Goal: Use online tool/utility

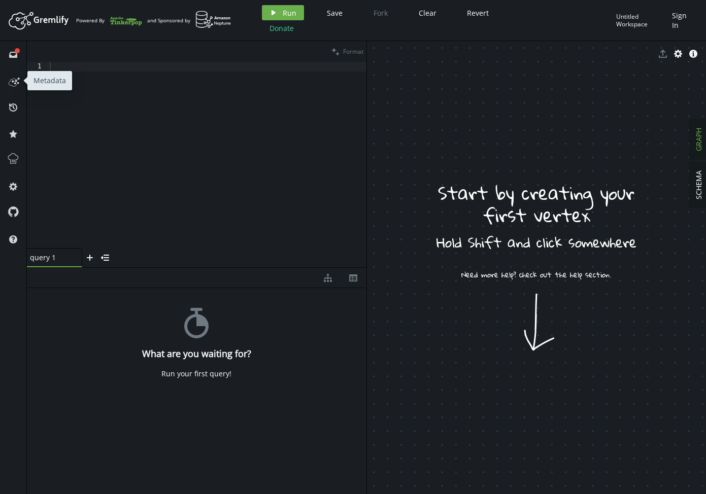
click at [14, 89] on span at bounding box center [13, 81] width 16 height 26
click at [14, 78] on icon at bounding box center [13, 81] width 16 height 16
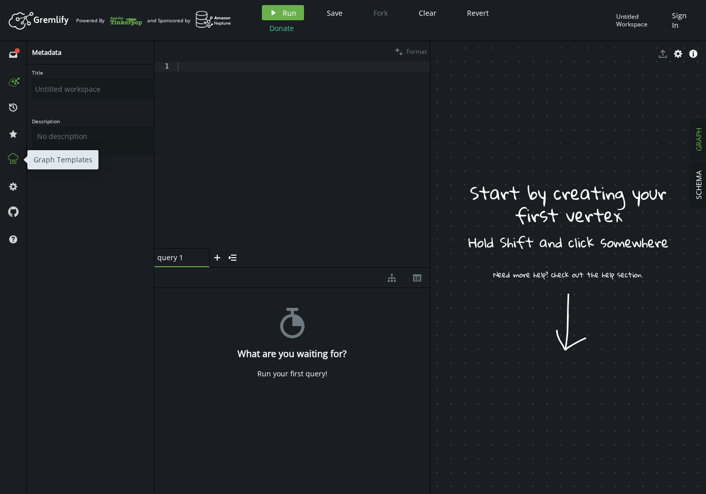
click at [16, 158] on icon at bounding box center [13, 158] width 13 height 13
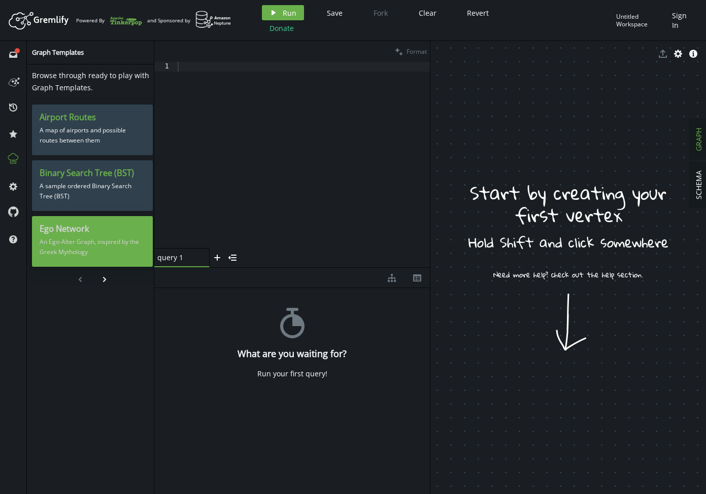
click at [102, 240] on p "An Ego-Alter Graph, inspired by the Greek Mythology" at bounding box center [93, 247] width 106 height 25
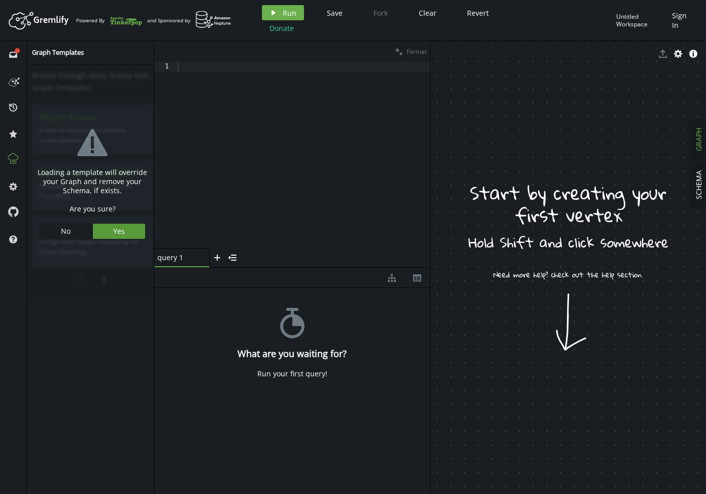
click at [125, 230] on button "Yes" at bounding box center [119, 231] width 53 height 15
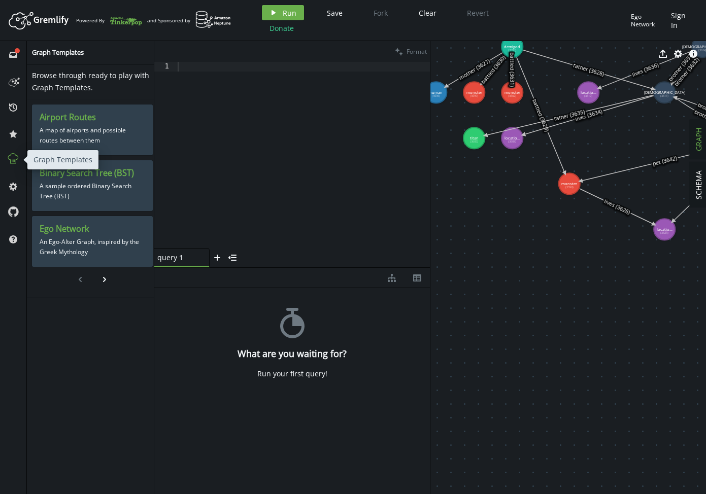
click at [15, 163] on icon at bounding box center [13, 159] width 10 height 10
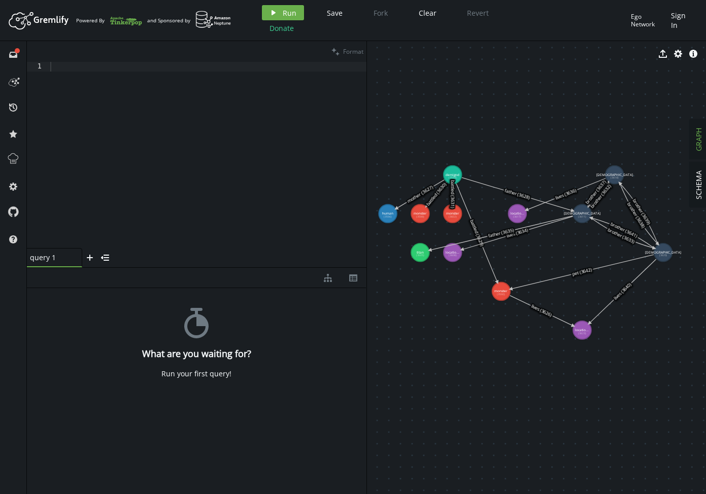
drag, startPoint x: 482, startPoint y: 240, endPoint x: 475, endPoint y: 341, distance: 101.8
